Goal: Transaction & Acquisition: Purchase product/service

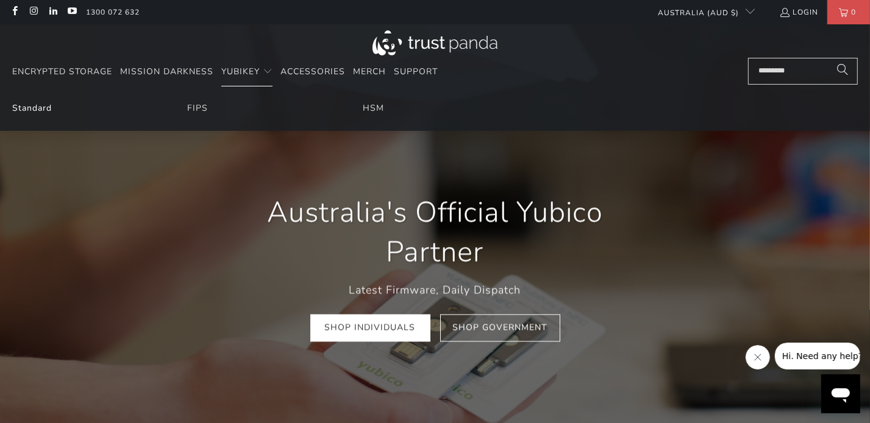
click at [30, 109] on link "Standard" at bounding box center [32, 108] width 40 height 12
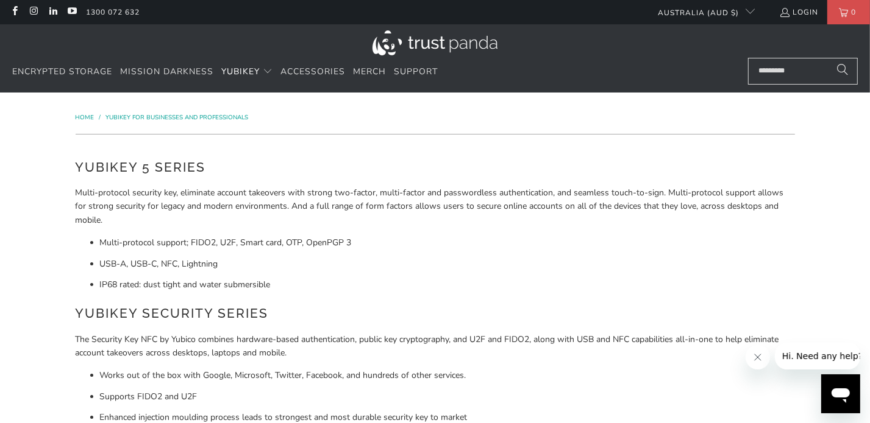
click at [443, 49] on img at bounding box center [434, 42] width 125 height 25
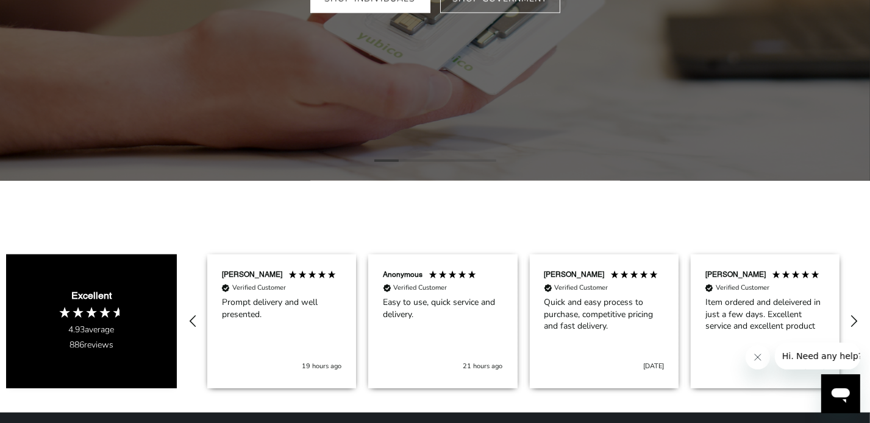
scroll to position [132, 0]
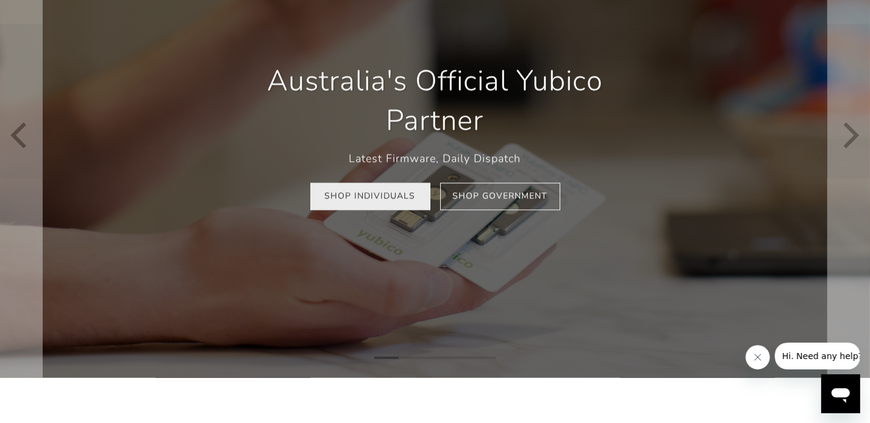
click at [375, 210] on link "Shop Individuals" at bounding box center [370, 196] width 120 height 27
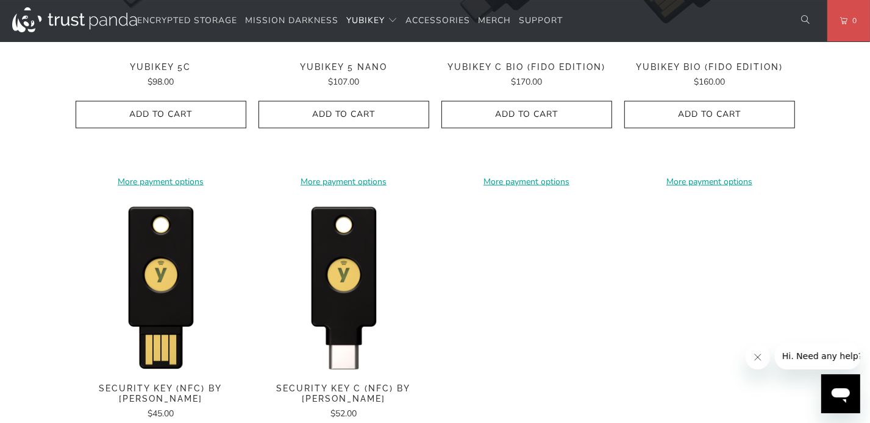
scroll to position [1185, 0]
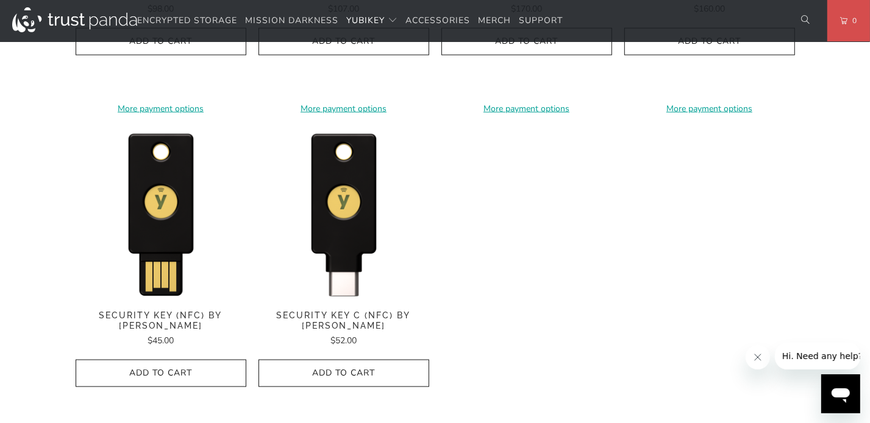
click at [194, 317] on span "Security Key (NFC) by [PERSON_NAME]" at bounding box center [161, 321] width 171 height 21
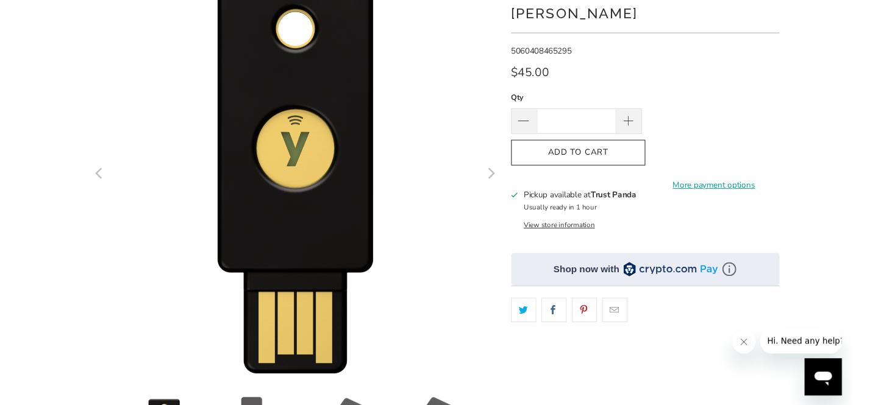
scroll to position [66, 0]
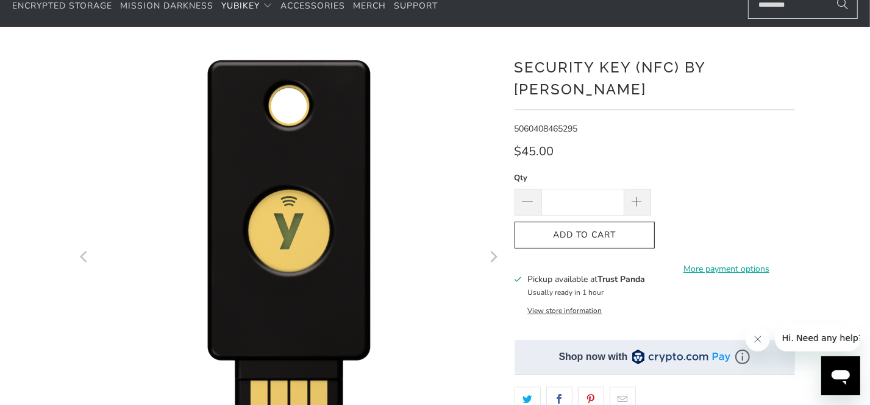
click at [834, 113] on div "*" at bounding box center [435, 352] width 870 height 615
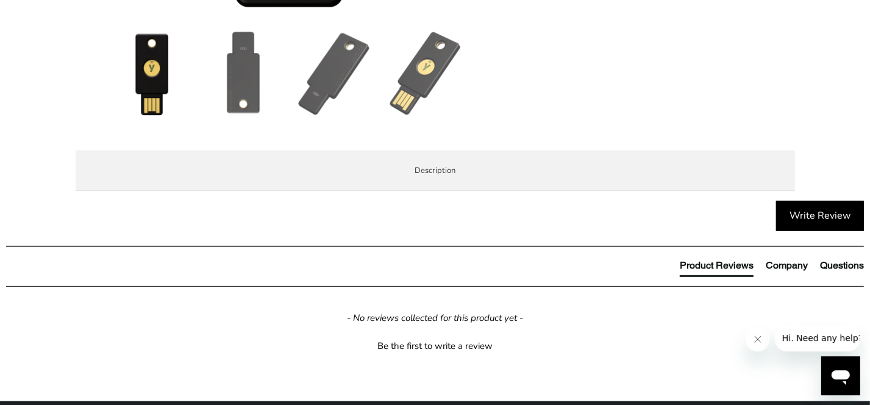
scroll to position [526, 0]
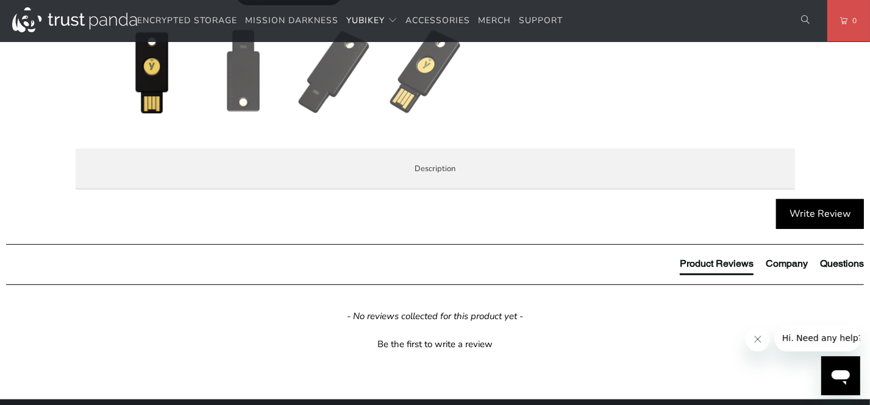
click at [0, 0] on li "Specifications" at bounding box center [0, 0] width 0 height 0
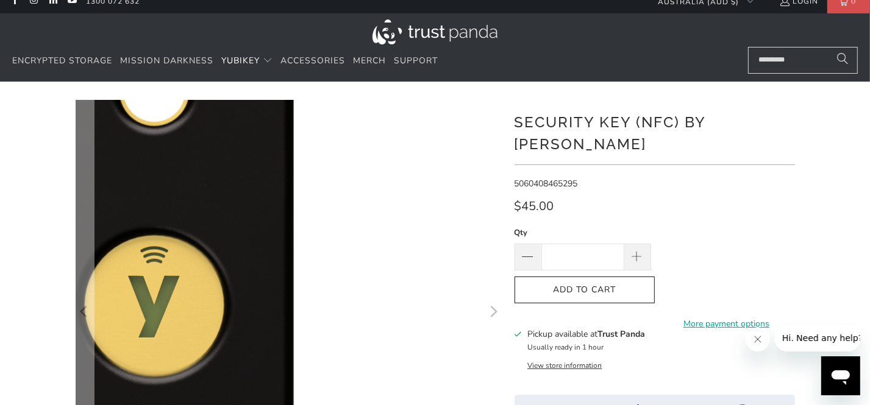
scroll to position [0, 0]
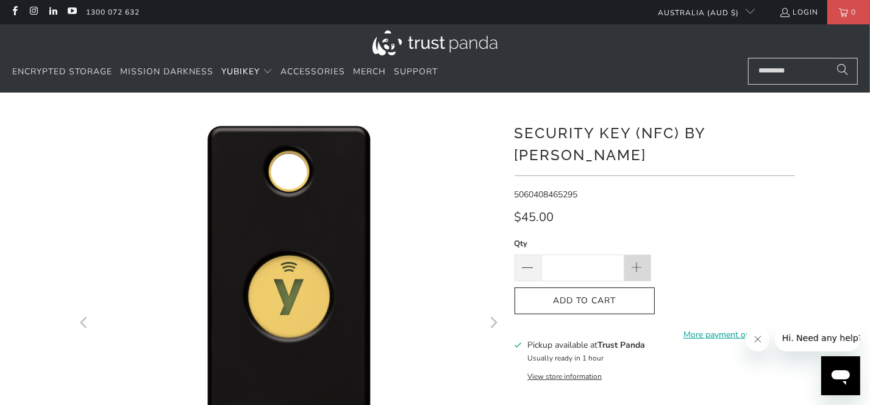
click at [647, 255] on span at bounding box center [637, 268] width 27 height 27
type input "*"
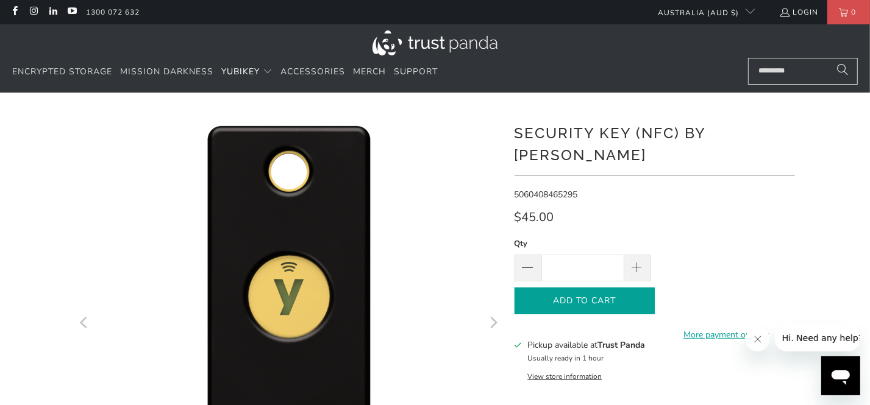
click at [578, 291] on icon "button" at bounding box center [584, 300] width 19 height 19
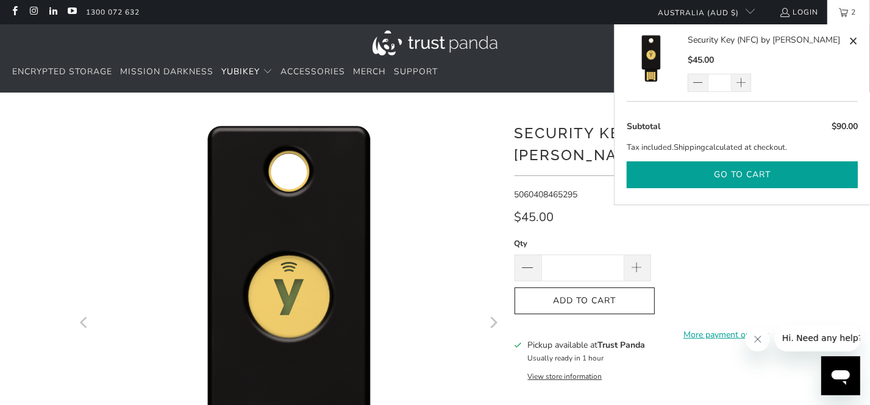
click at [720, 169] on button "Go to cart" at bounding box center [741, 174] width 231 height 27
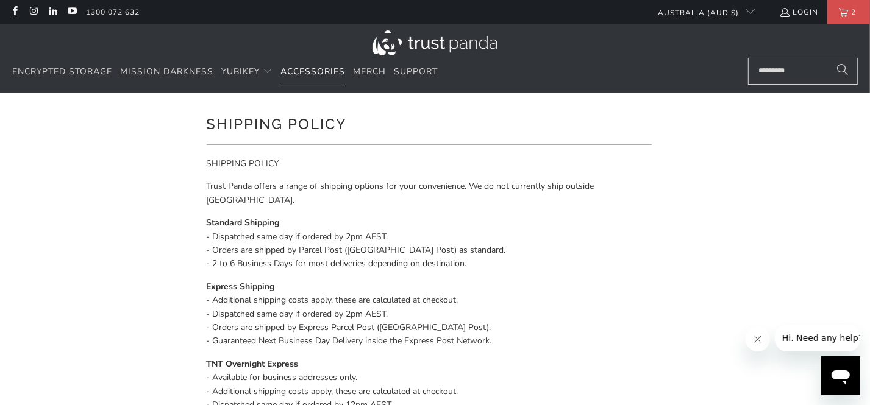
click at [316, 67] on span "Accessories" at bounding box center [312, 72] width 65 height 12
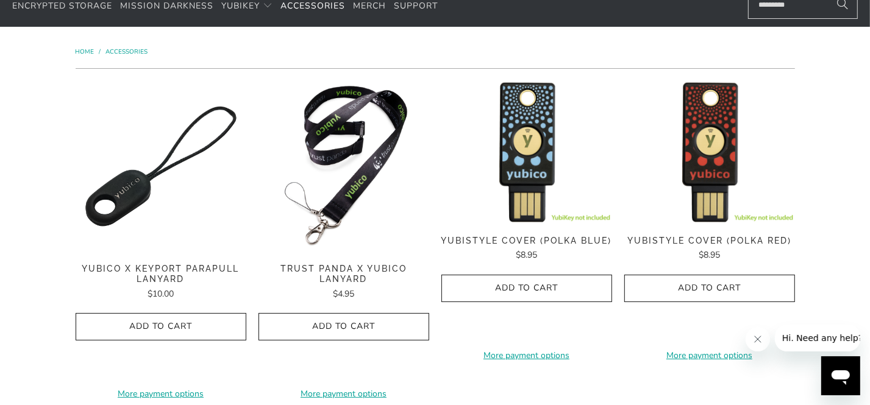
click at [172, 277] on span "Yubico x Keyport Parapull Lanyard" at bounding box center [161, 274] width 171 height 21
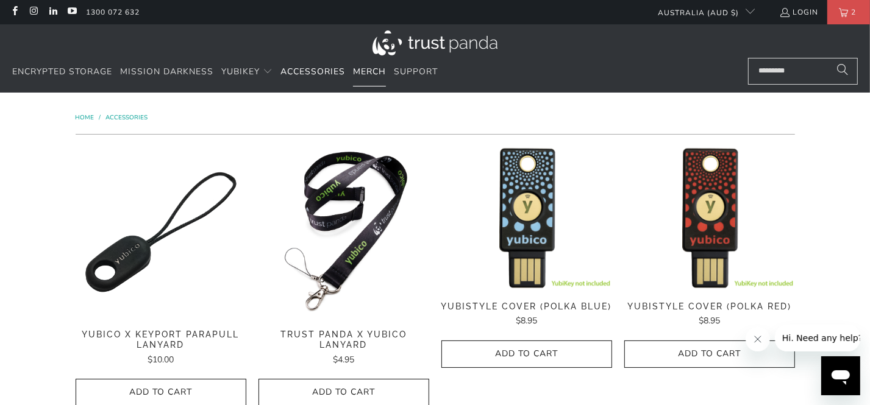
click at [362, 69] on span "Merch" at bounding box center [369, 72] width 33 height 12
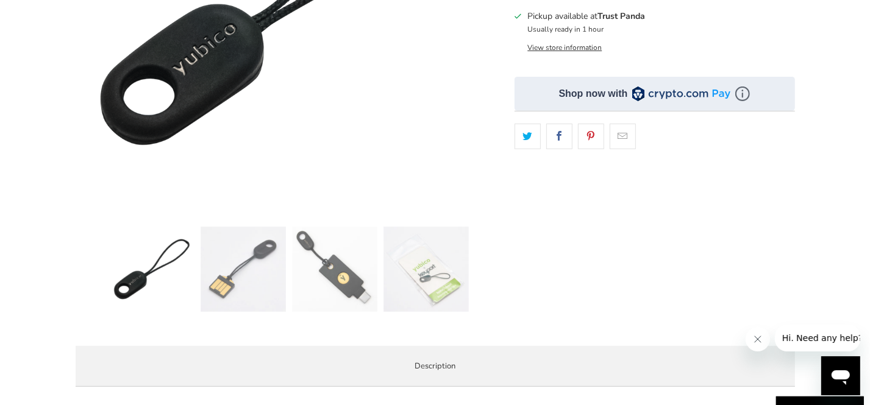
click at [255, 281] on img at bounding box center [242, 269] width 85 height 85
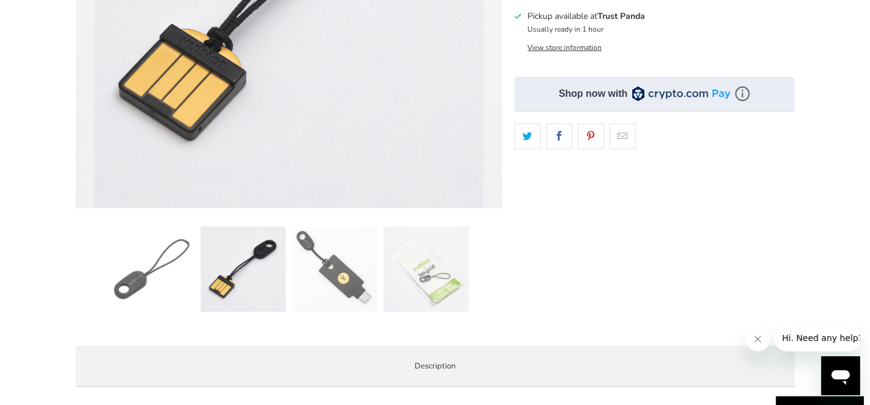
click at [347, 278] on img at bounding box center [334, 269] width 85 height 85
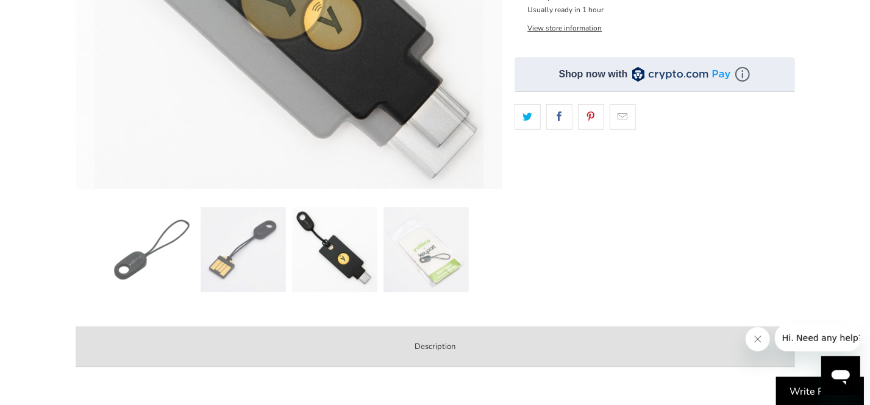
scroll to position [395, 0]
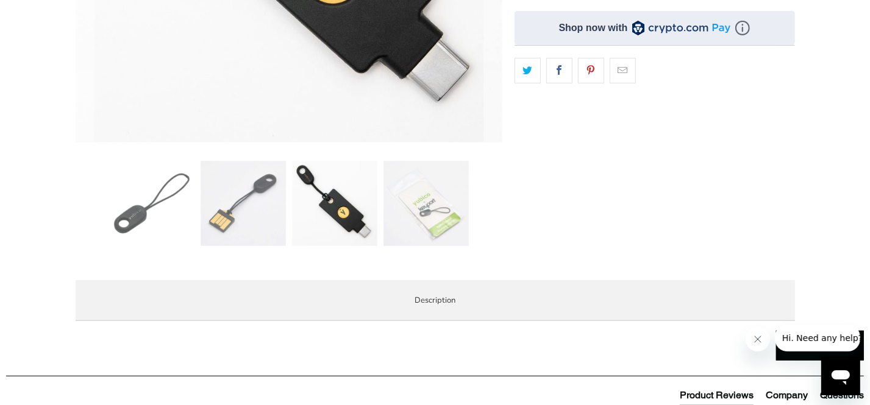
click at [423, 218] on img at bounding box center [425, 203] width 85 height 85
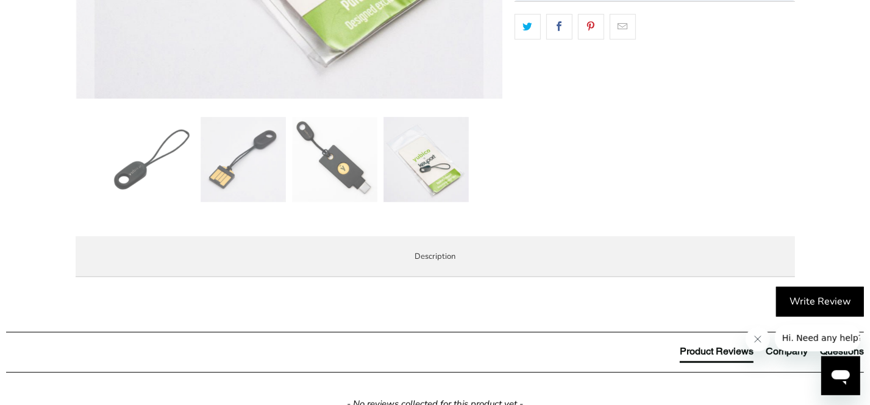
scroll to position [461, 0]
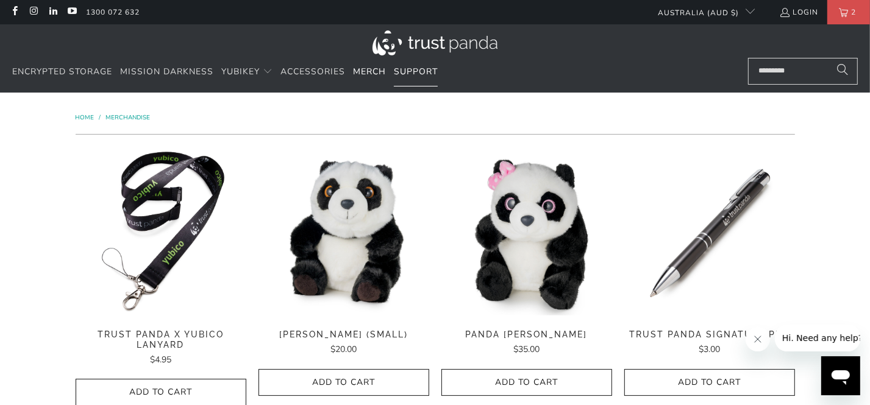
click at [426, 73] on span "Support" at bounding box center [416, 72] width 44 height 12
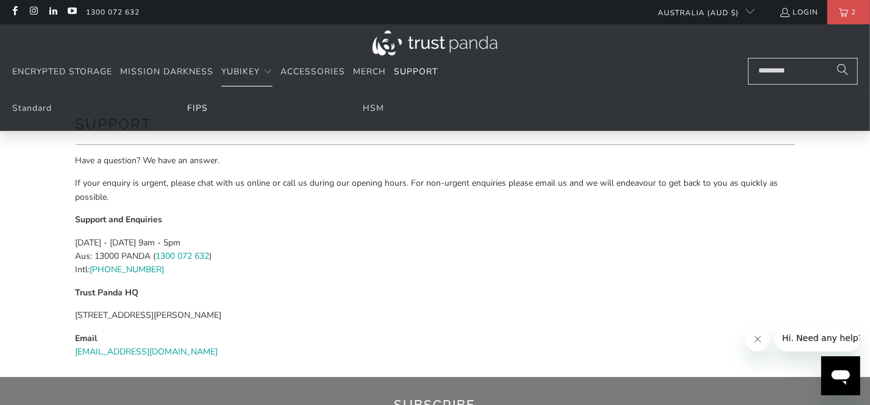
click at [193, 110] on link "FIPS" at bounding box center [197, 108] width 21 height 12
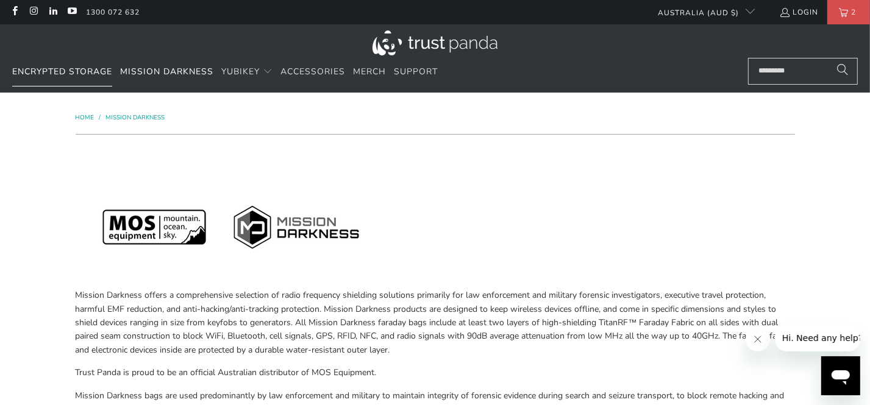
click at [80, 68] on span "Encrypted Storage" at bounding box center [62, 72] width 100 height 12
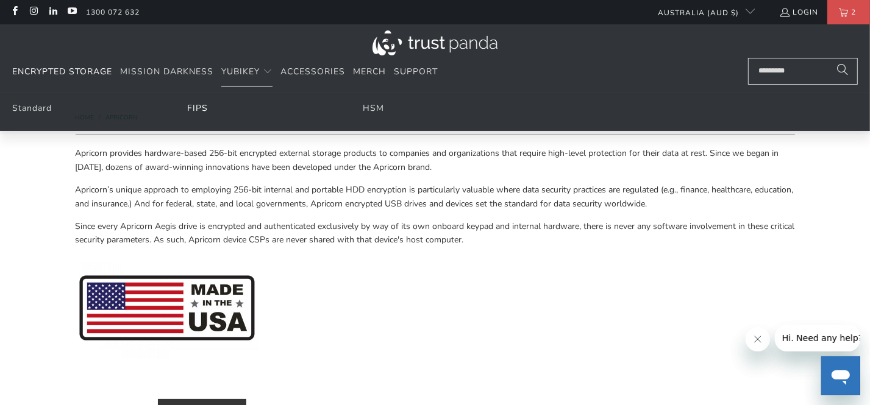
click at [197, 106] on link "FIPS" at bounding box center [197, 108] width 21 height 12
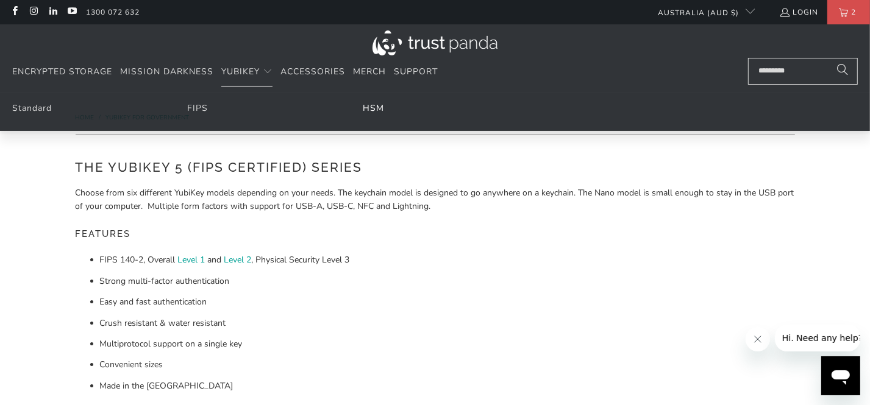
click at [370, 106] on link "HSM" at bounding box center [373, 108] width 21 height 12
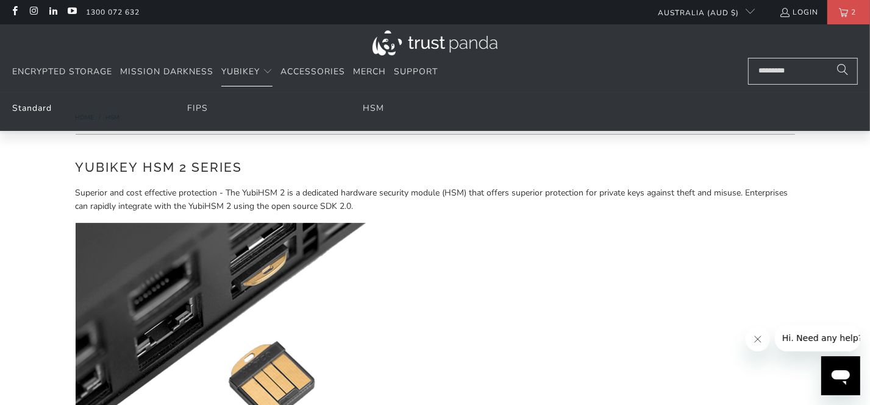
click at [46, 108] on link "Standard" at bounding box center [32, 108] width 40 height 12
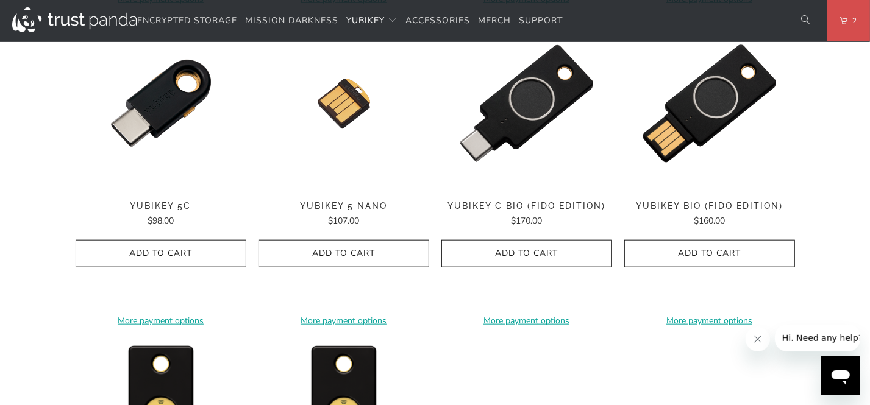
scroll to position [987, 0]
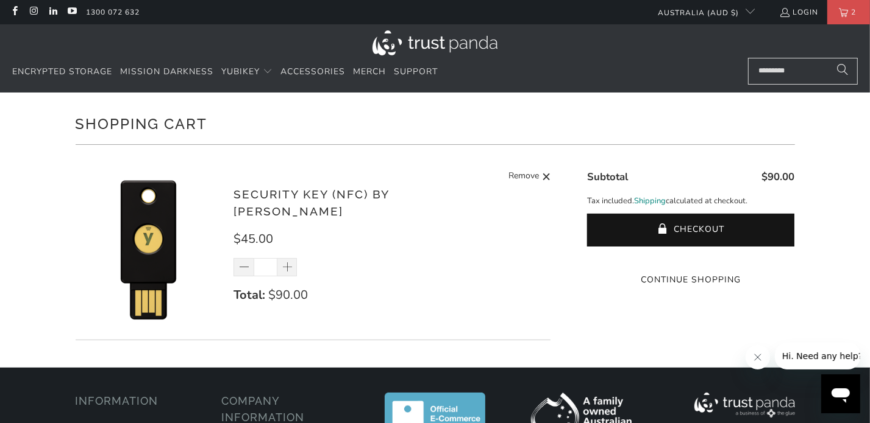
click at [656, 200] on link "Shipping" at bounding box center [650, 201] width 32 height 13
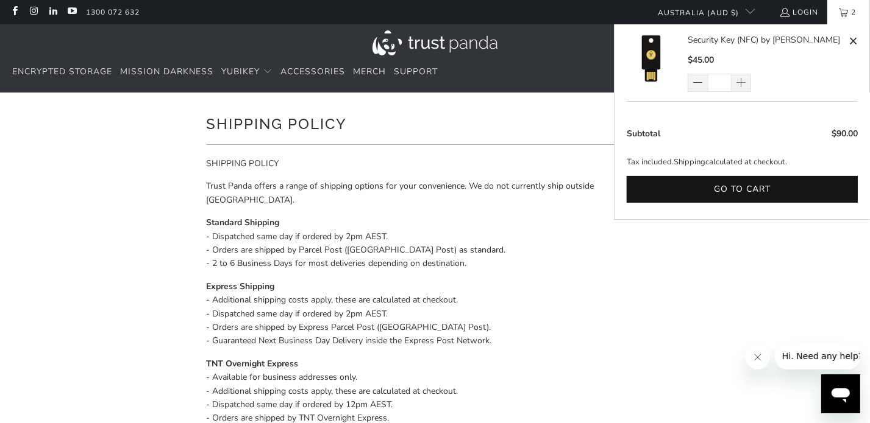
click at [851, 17] on span "2" at bounding box center [853, 12] width 11 height 24
